Goal: Communication & Community: Answer question/provide support

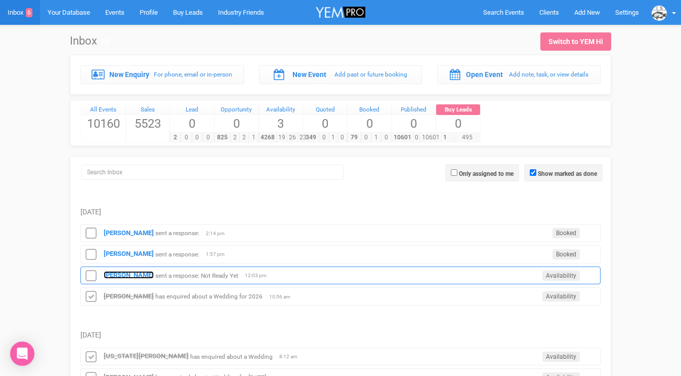
click at [121, 275] on strong "[PERSON_NAME]" at bounding box center [129, 275] width 50 height 8
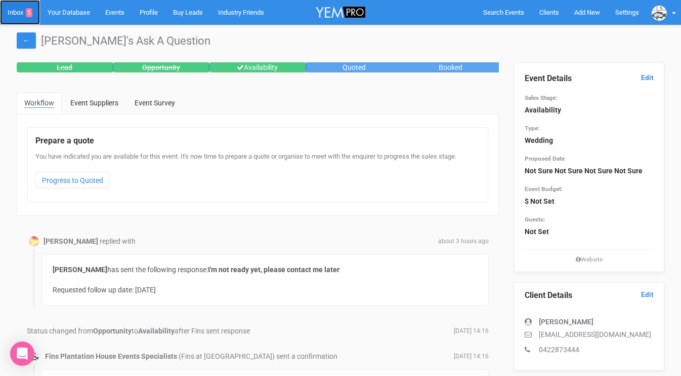
click at [13, 10] on link "Inbox 5" at bounding box center [20, 12] width 40 height 25
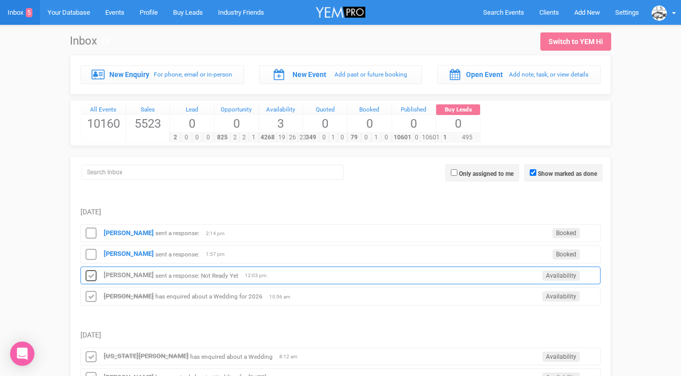
click at [92, 274] on icon at bounding box center [91, 275] width 15 height 13
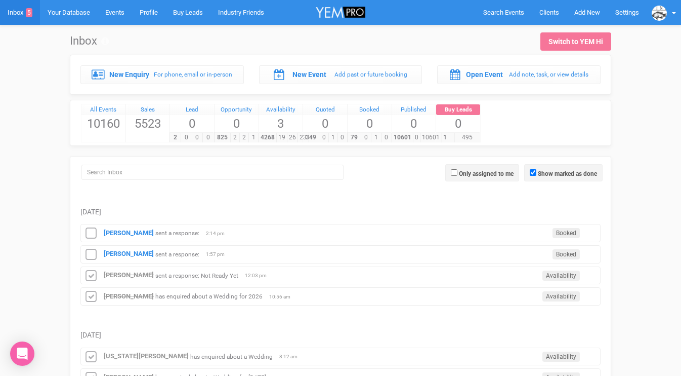
click at [115, 256] on strong "[PERSON_NAME]" at bounding box center [129, 254] width 50 height 8
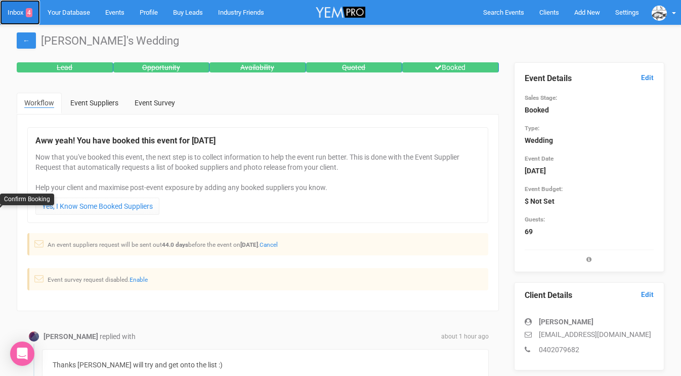
click at [20, 11] on link "Inbox 4" at bounding box center [20, 12] width 40 height 25
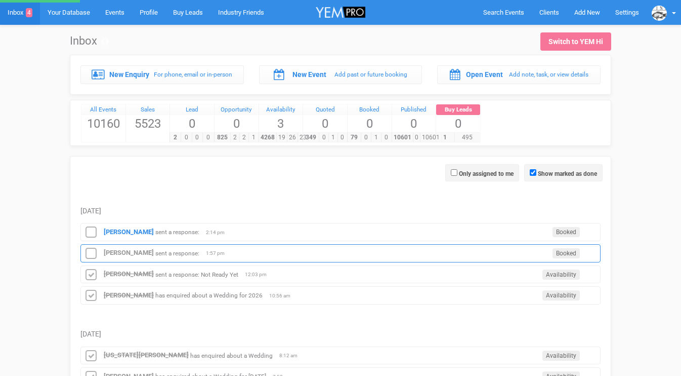
click at [92, 251] on icon at bounding box center [91, 253] width 15 height 13
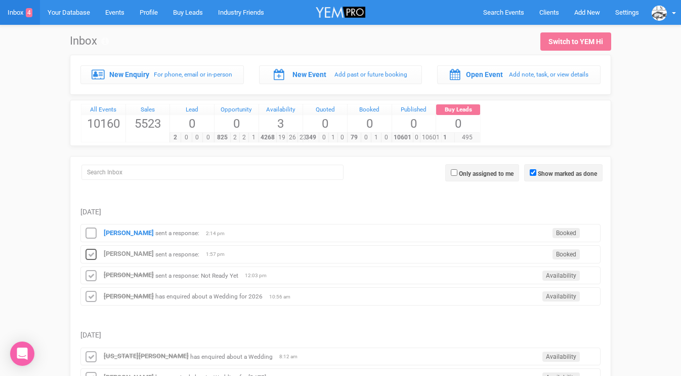
click at [92, 251] on icon at bounding box center [91, 254] width 15 height 13
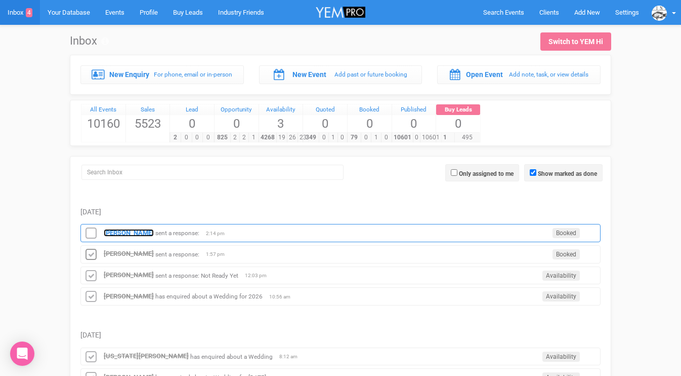
click at [123, 232] on strong "[PERSON_NAME]" at bounding box center [129, 233] width 50 height 8
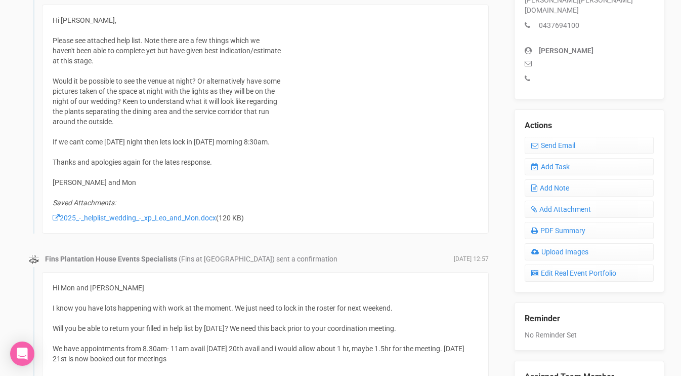
scroll to position [342, 0]
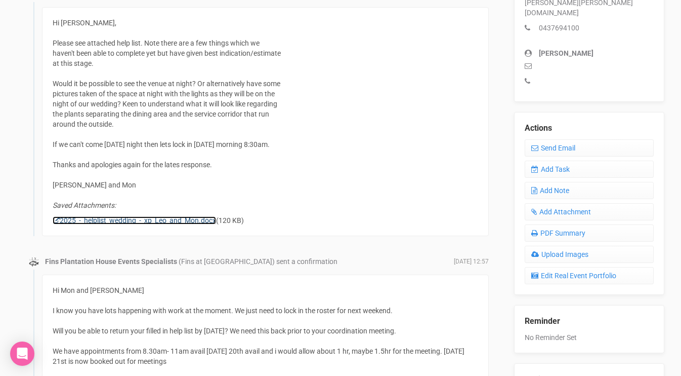
click at [165, 218] on link "2025_-_helplist_wedding_-_xp_Leo_and_Mon.docx" at bounding box center [134, 220] width 163 height 8
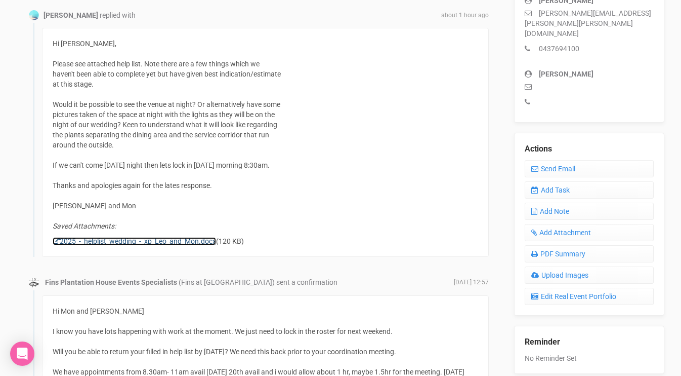
scroll to position [320, 0]
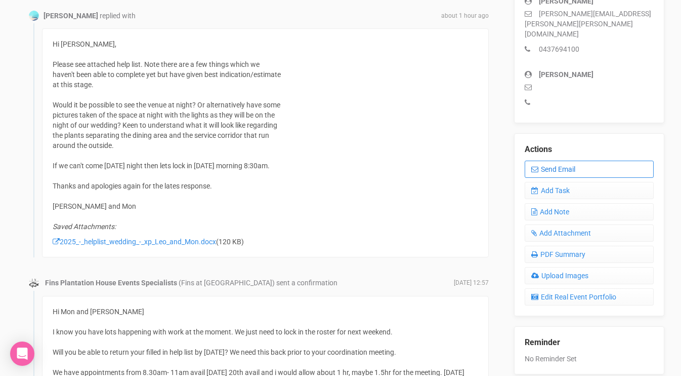
click at [543, 160] on link "Send Email" at bounding box center [590, 168] width 130 height 17
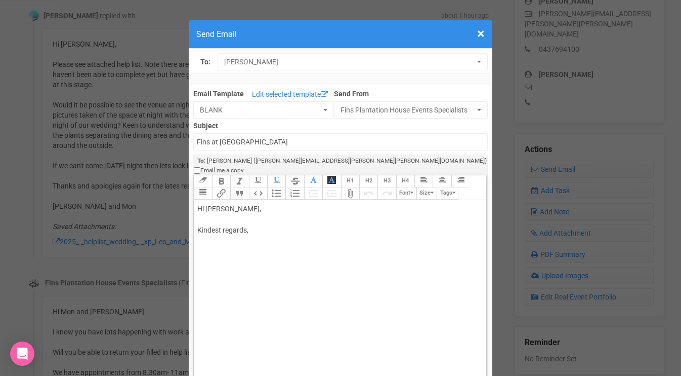
click at [237, 203] on div "Hi [PERSON_NAME], Kindest regards," at bounding box center [337, 229] width 281 height 53
click at [235, 241] on div "Hi [PERSON_NAME] and [PERSON_NAME] It would be great to arrange a time at night…" at bounding box center [337, 251] width 281 height 96
click at [262, 239] on div "Hi [PERSON_NAME] and [PERSON_NAME] It would be great to arrange a time at night…" at bounding box center [337, 251] width 281 height 96
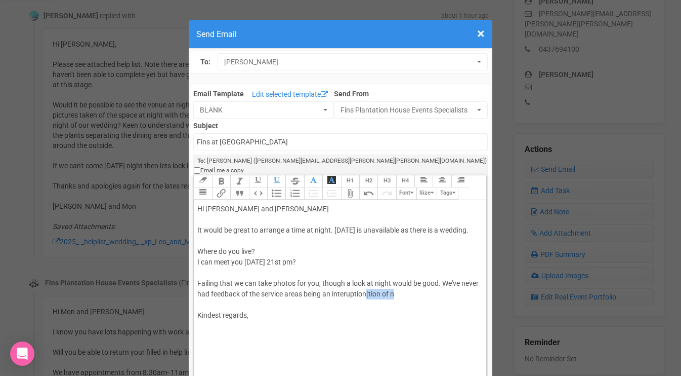
drag, startPoint x: 416, startPoint y: 286, endPoint x: 387, endPoint y: 286, distance: 28.3
click at [388, 286] on div "Hi [PERSON_NAME] and [PERSON_NAME] It would be great to arrange a time at night…" at bounding box center [337, 272] width 281 height 138
type trix-editor "<div>Hi [PERSON_NAME] and Mon<br><br>It would be great to arrange a time at nig…"
